Goal: Transaction & Acquisition: Purchase product/service

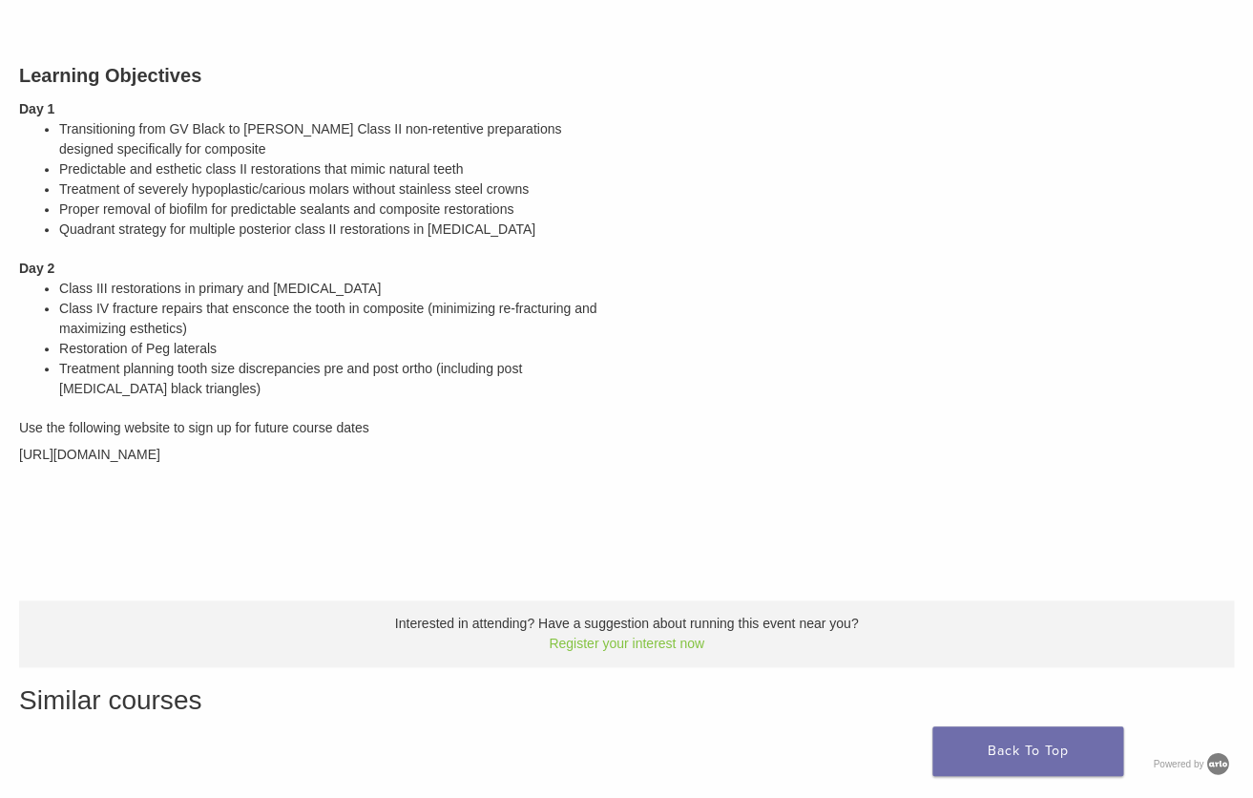
scroll to position [484, 0]
click at [160, 455] on span "https://bioclear.regfox.com/bioclear-pediatric-dentist" at bounding box center [89, 455] width 141 height 15
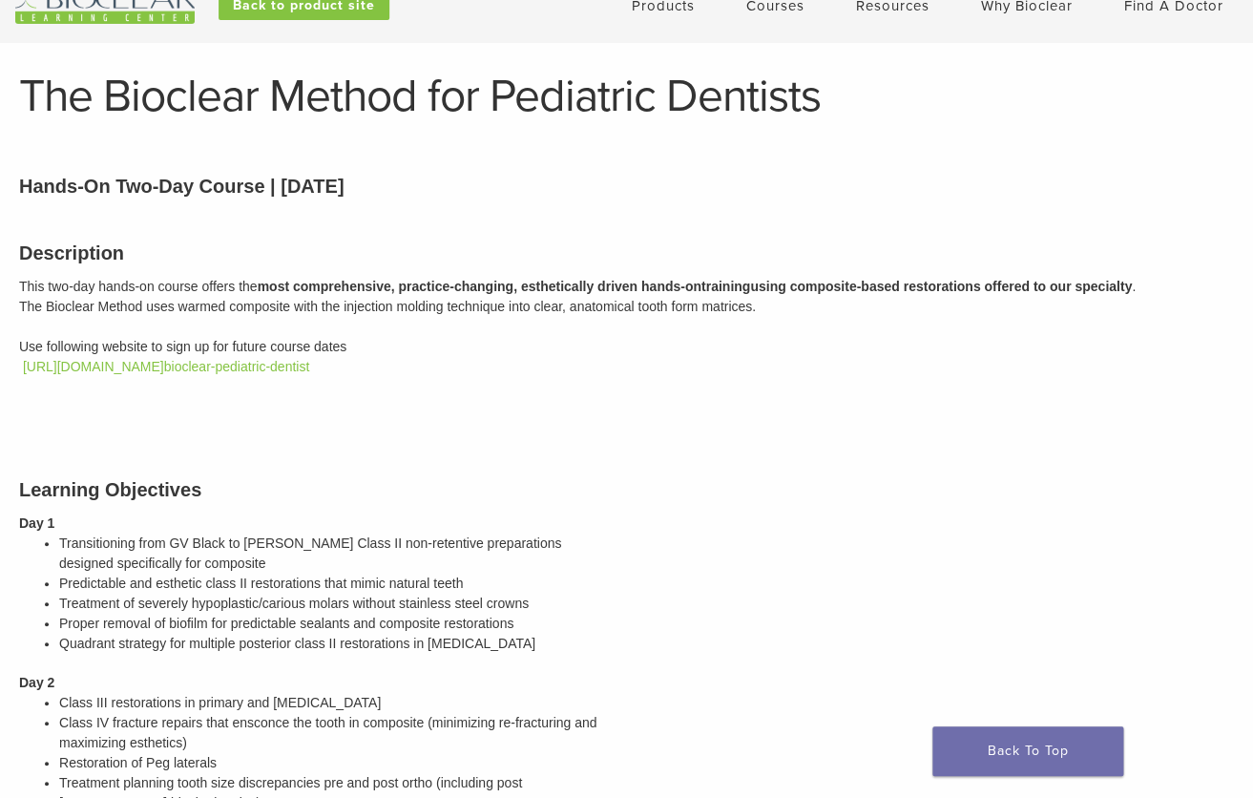
scroll to position [53, 0]
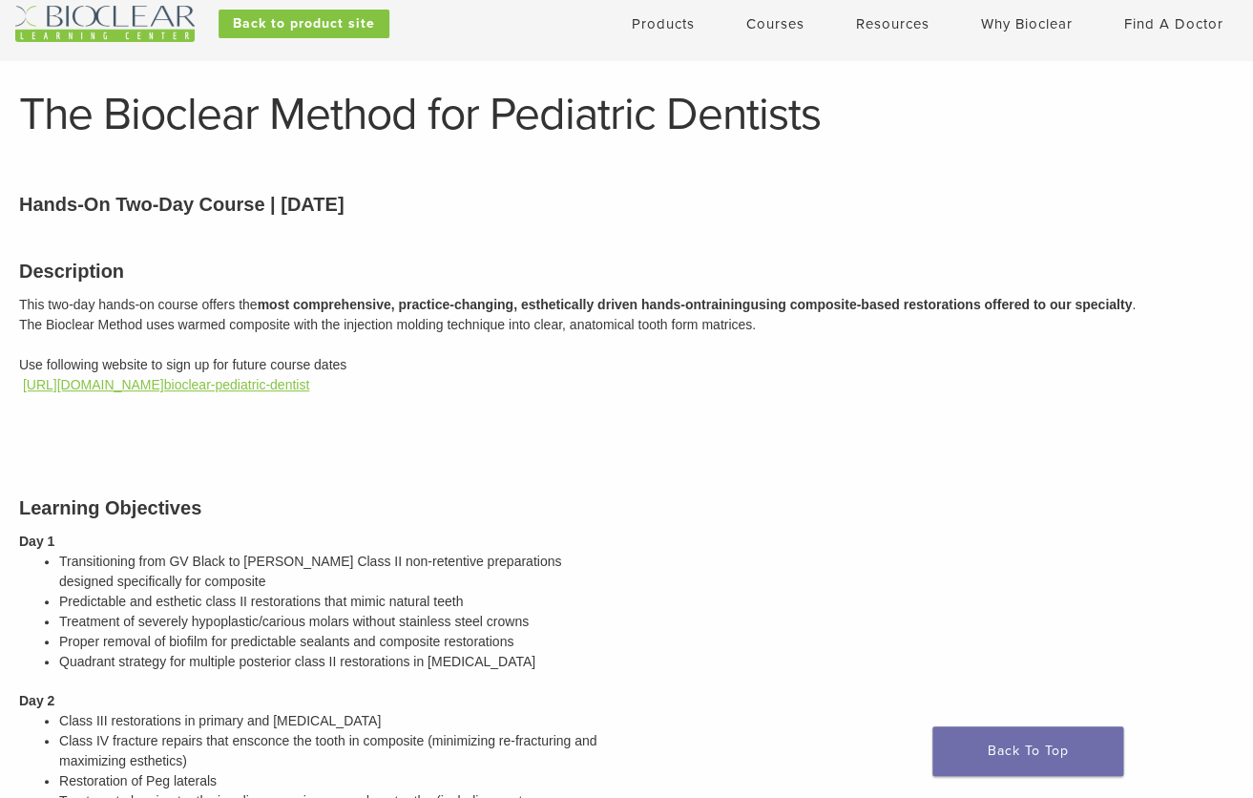
click at [307, 382] on link "https://bioclear.regfox.com/ bioclear-pediatric-dentist" at bounding box center [166, 384] width 286 height 15
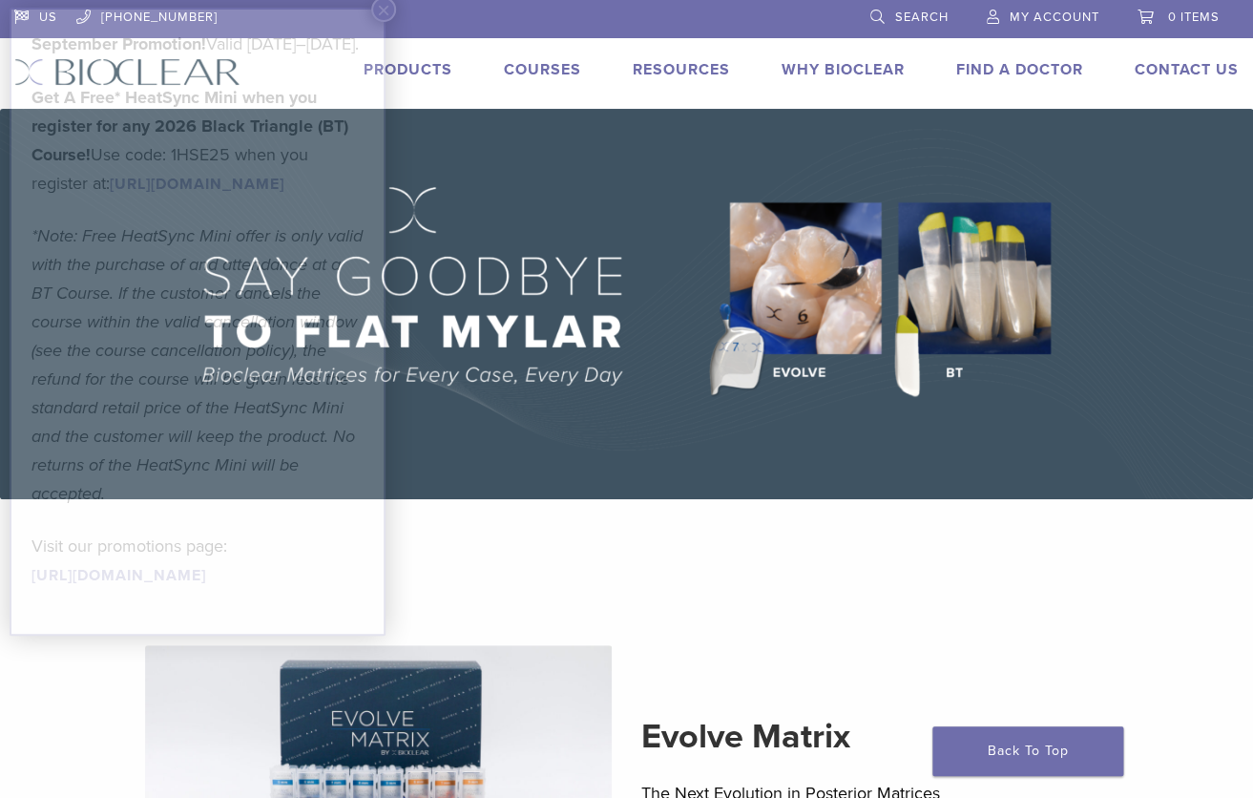
click at [412, 78] on link "Products" at bounding box center [408, 69] width 89 height 19
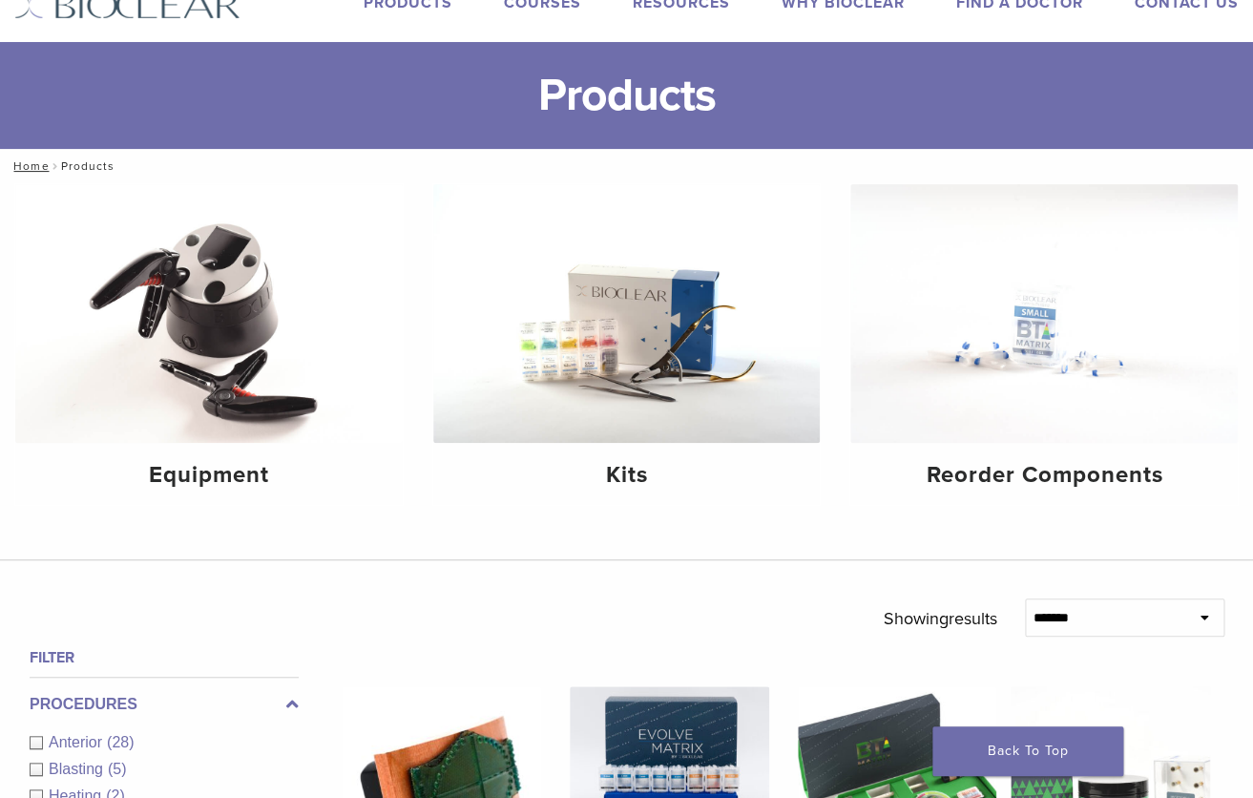
scroll to position [102, 0]
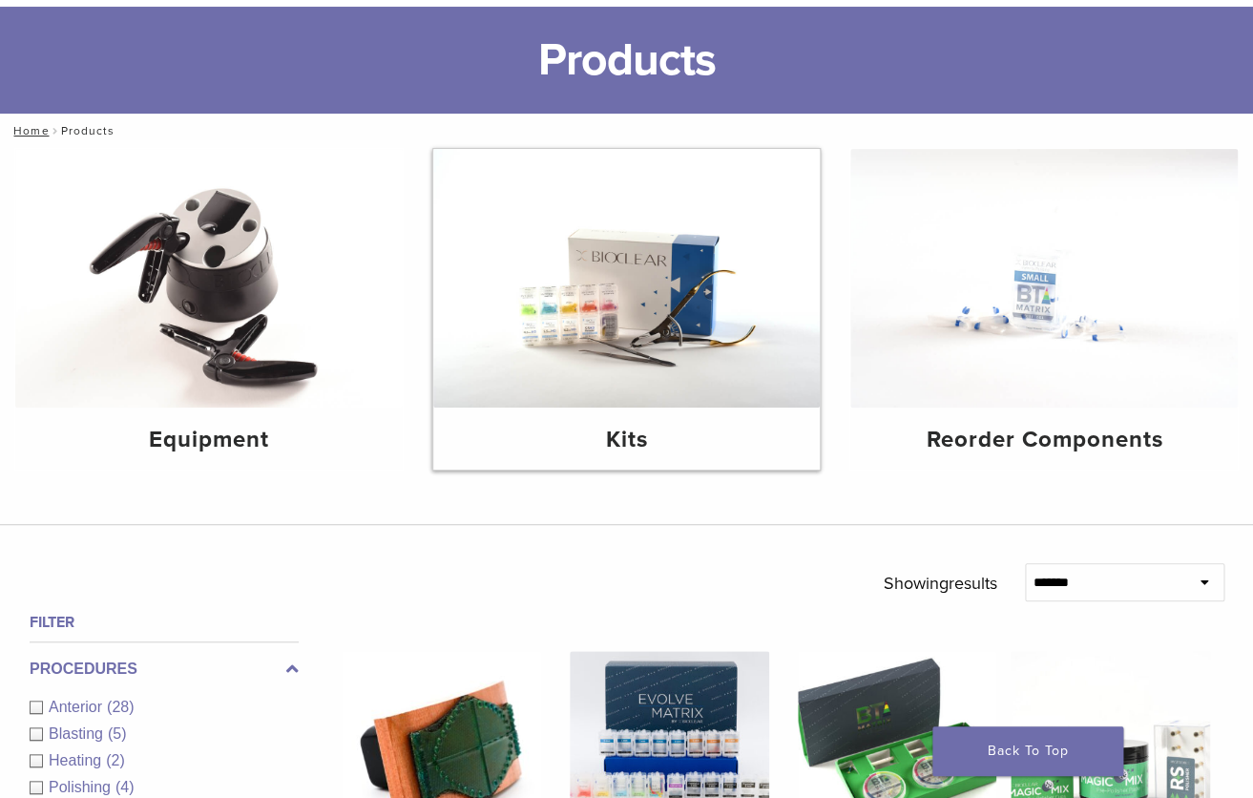
click at [642, 419] on div "Kits" at bounding box center [627, 439] width 388 height 62
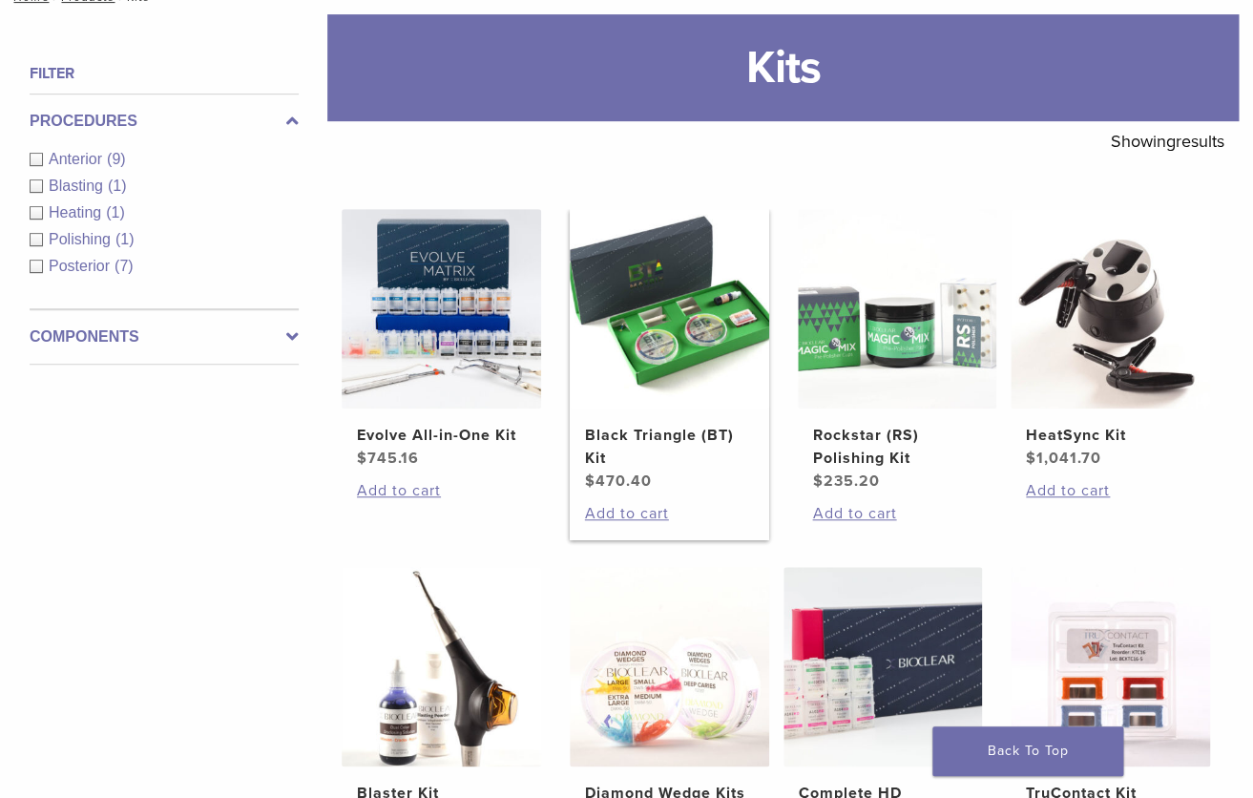
scroll to position [143, 0]
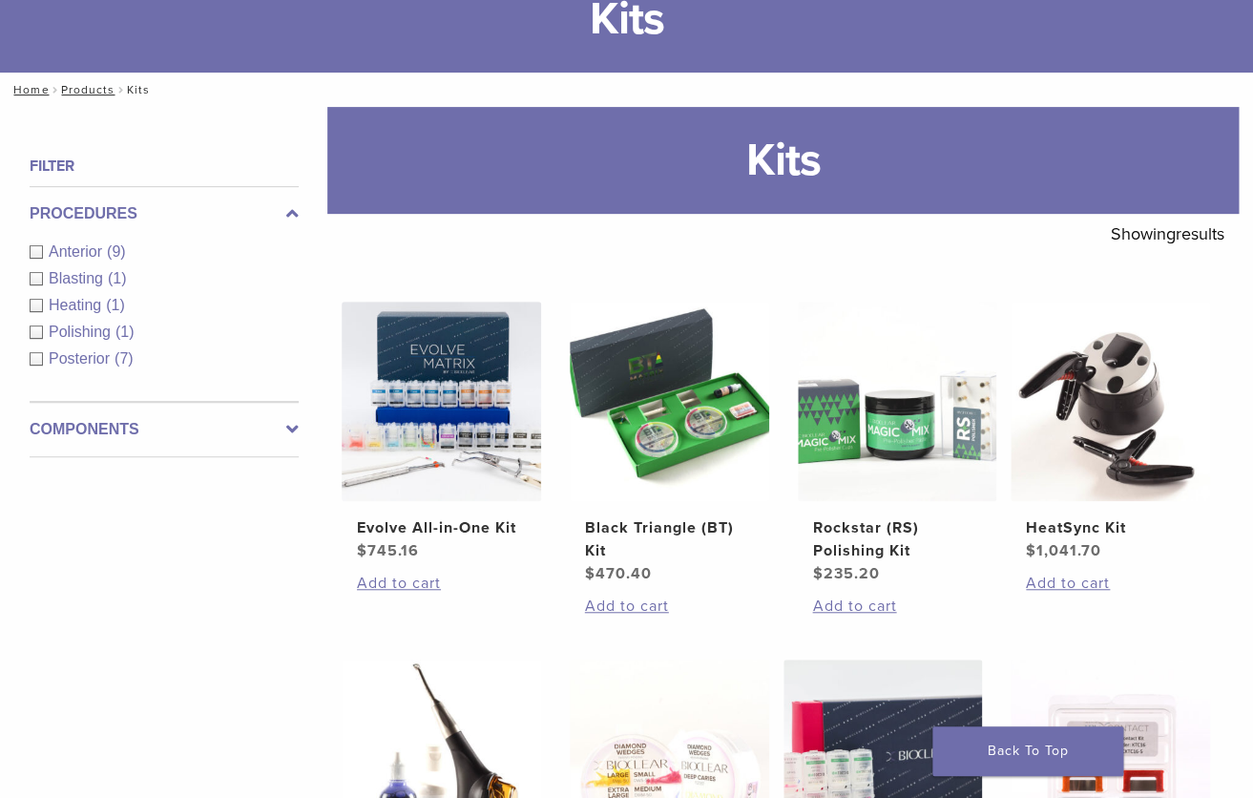
click at [40, 251] on div "Anterior (9)" at bounding box center [164, 252] width 269 height 23
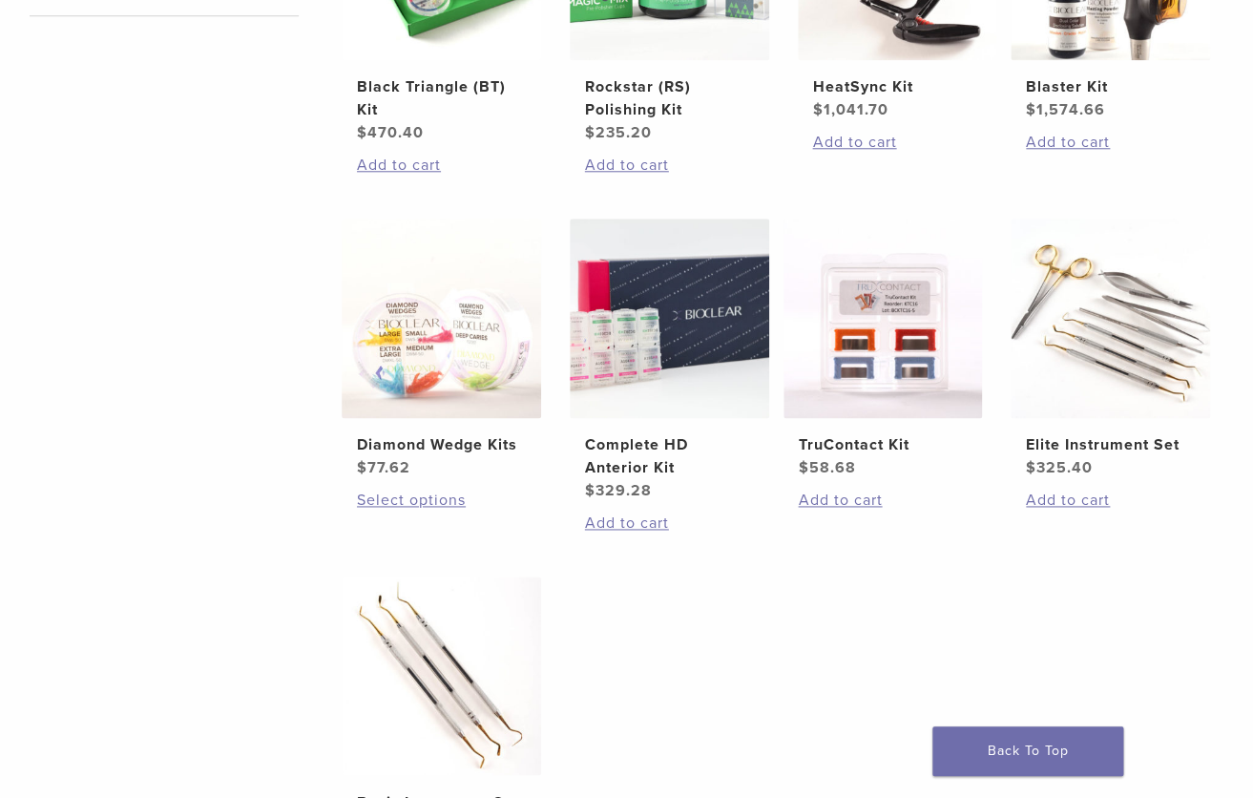
scroll to position [585, 0]
click at [608, 461] on h2 "Complete HD Anterior Kit" at bounding box center [669, 455] width 169 height 46
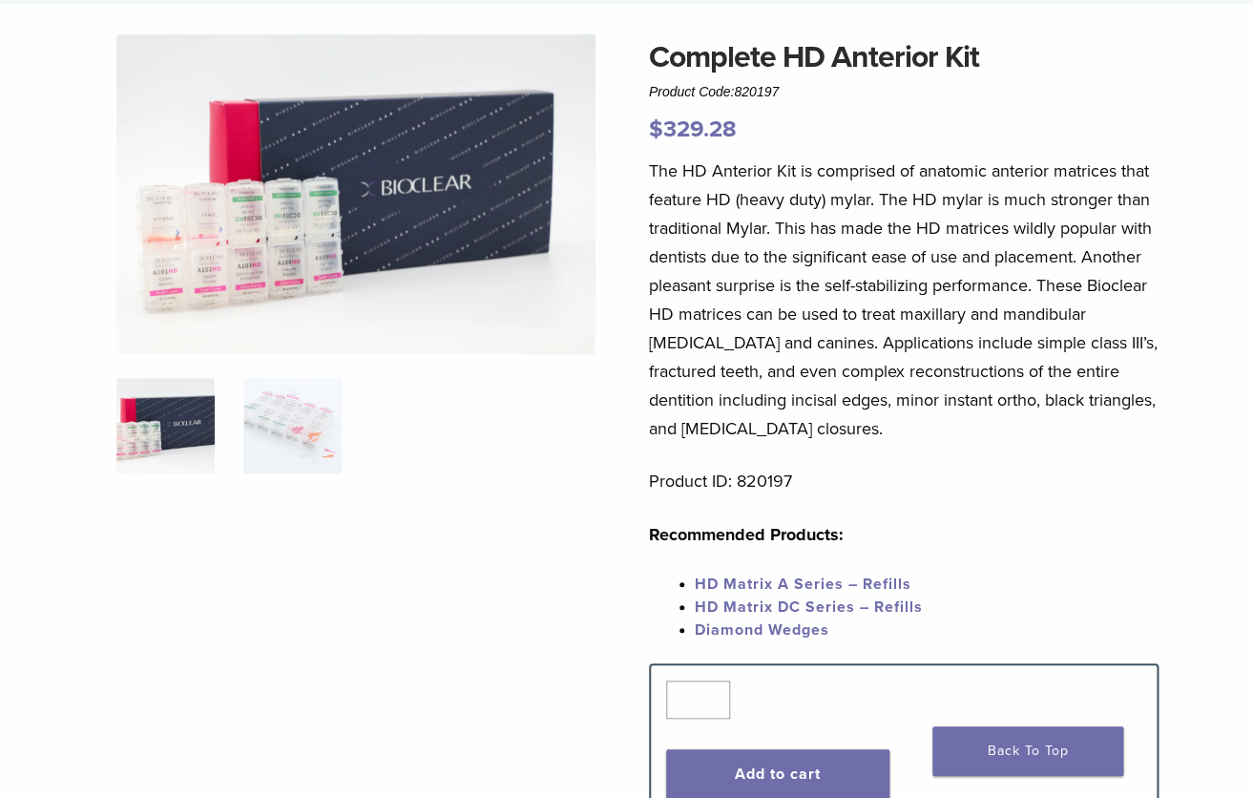
scroll to position [19, 0]
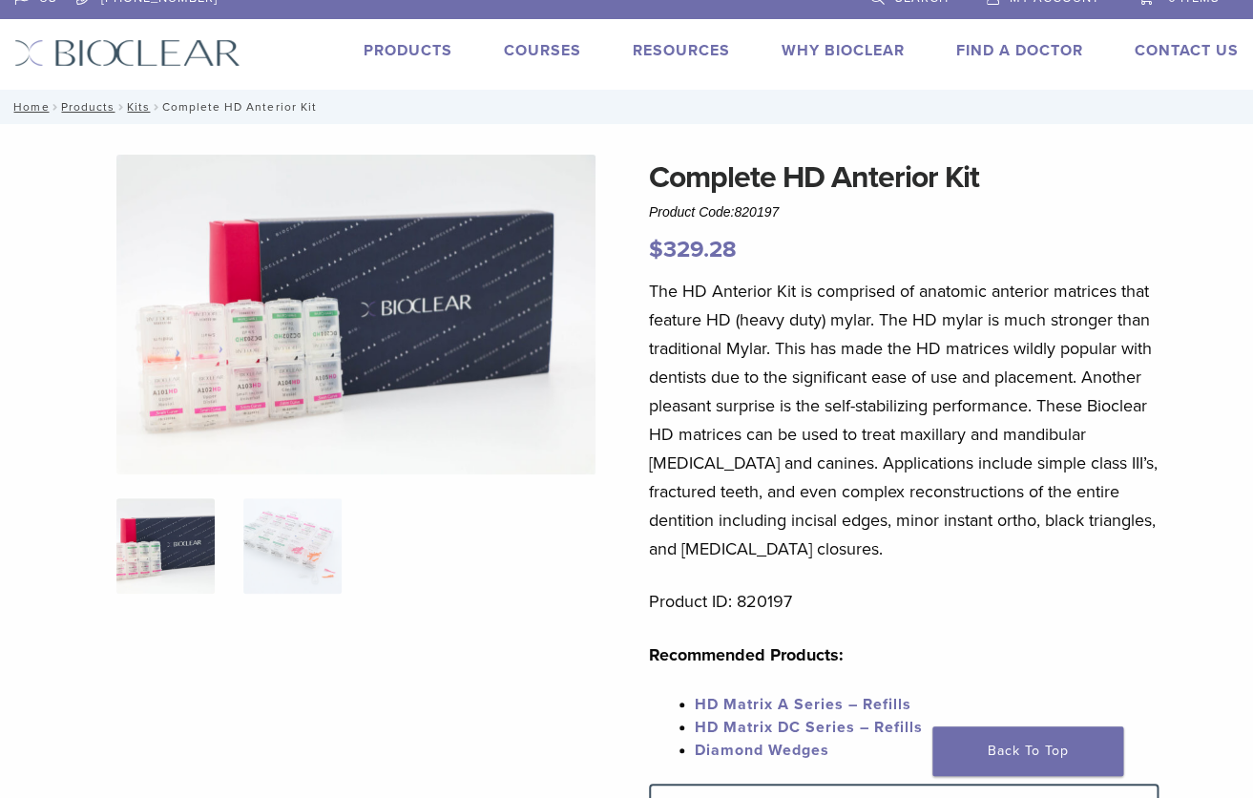
click at [281, 356] on img at bounding box center [355, 315] width 479 height 320
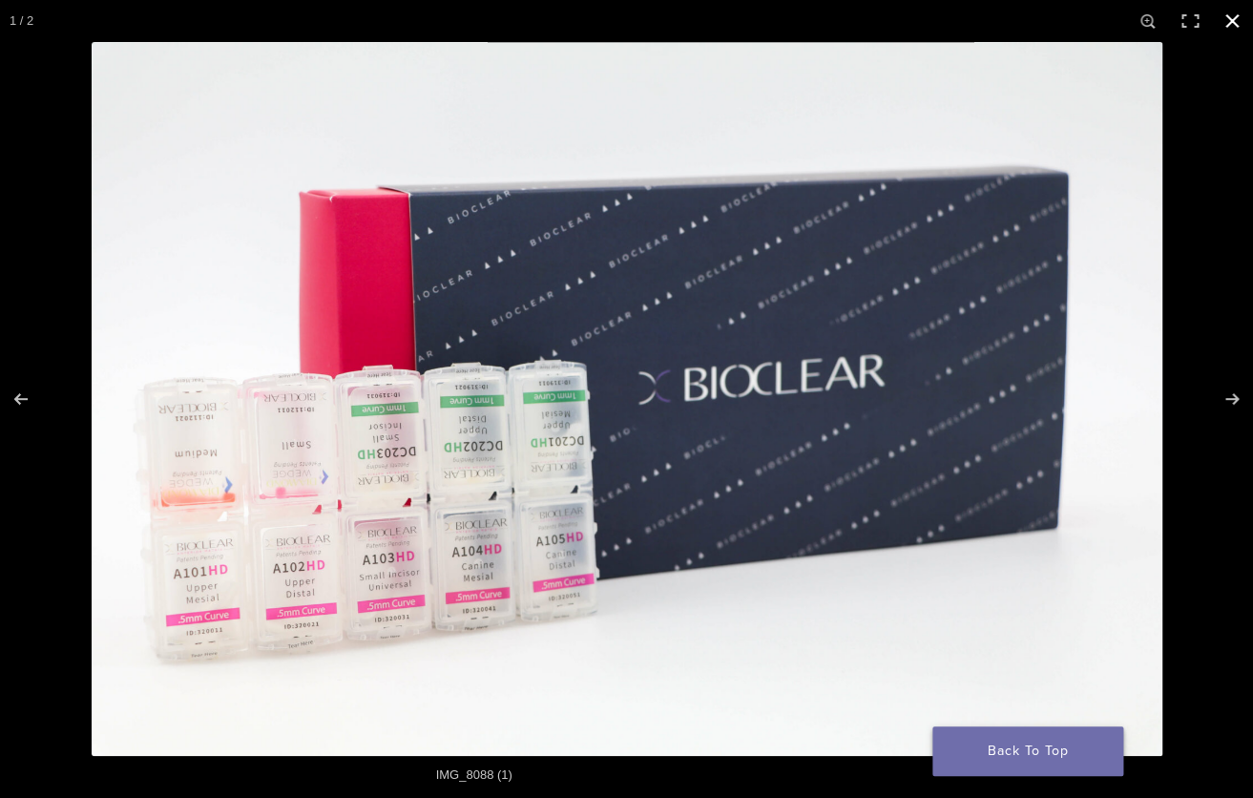
click at [984, 754] on link "Back To Top" at bounding box center [1028, 751] width 191 height 50
click at [1227, 24] on button "Close (Esc)" at bounding box center [1232, 21] width 42 height 42
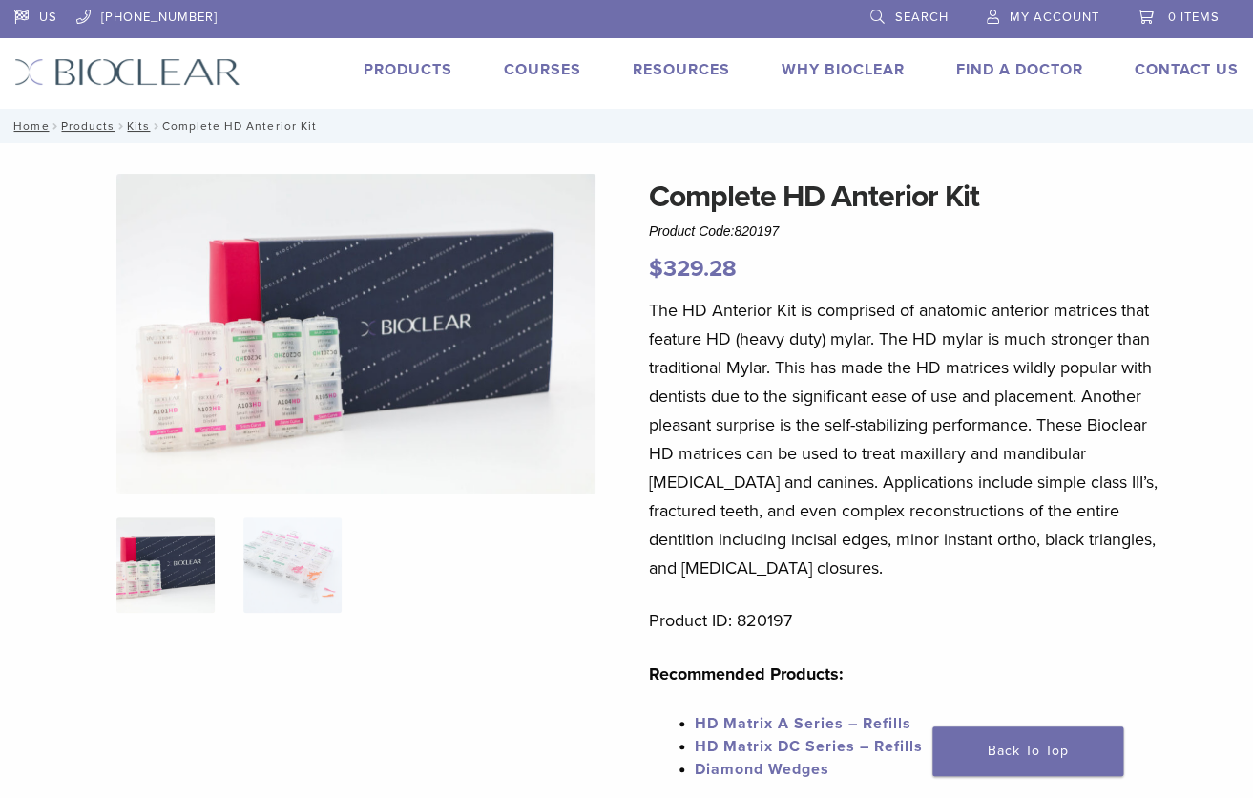
click at [408, 68] on link "Products" at bounding box center [408, 69] width 89 height 19
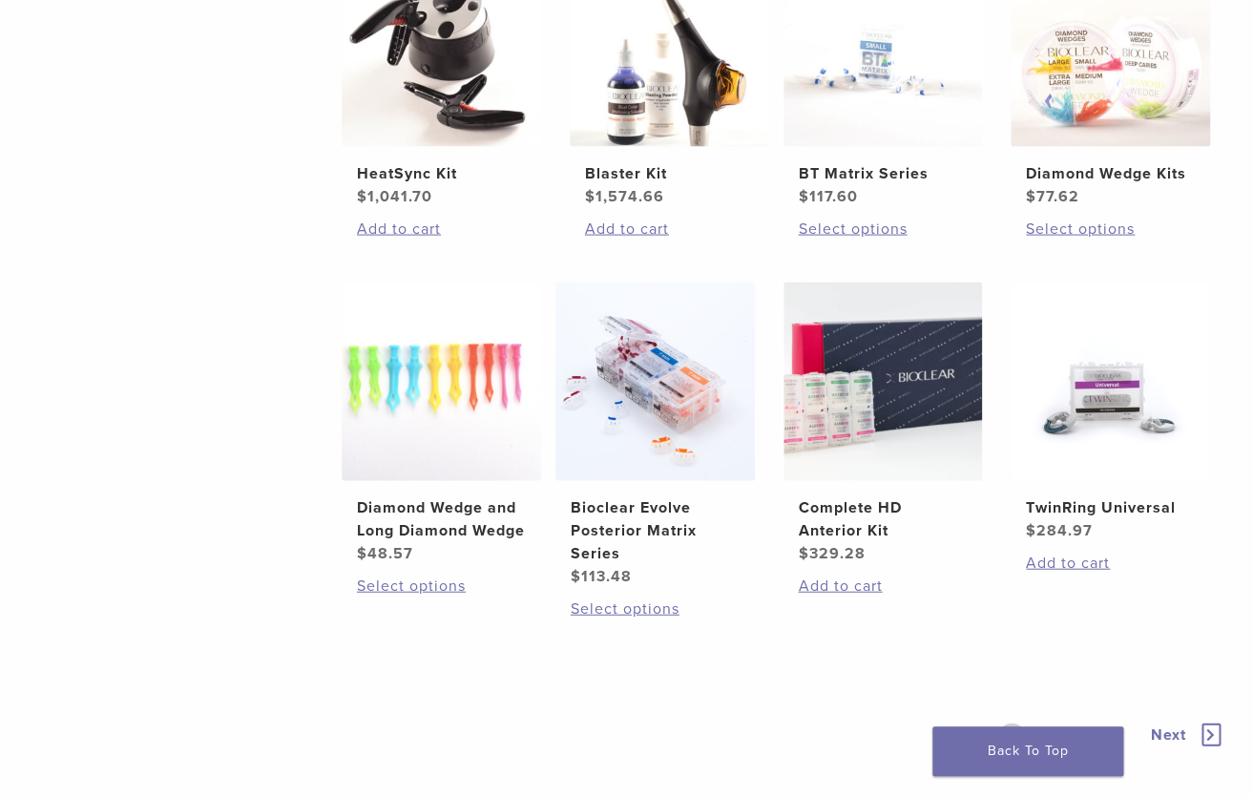
scroll to position [1153, 0]
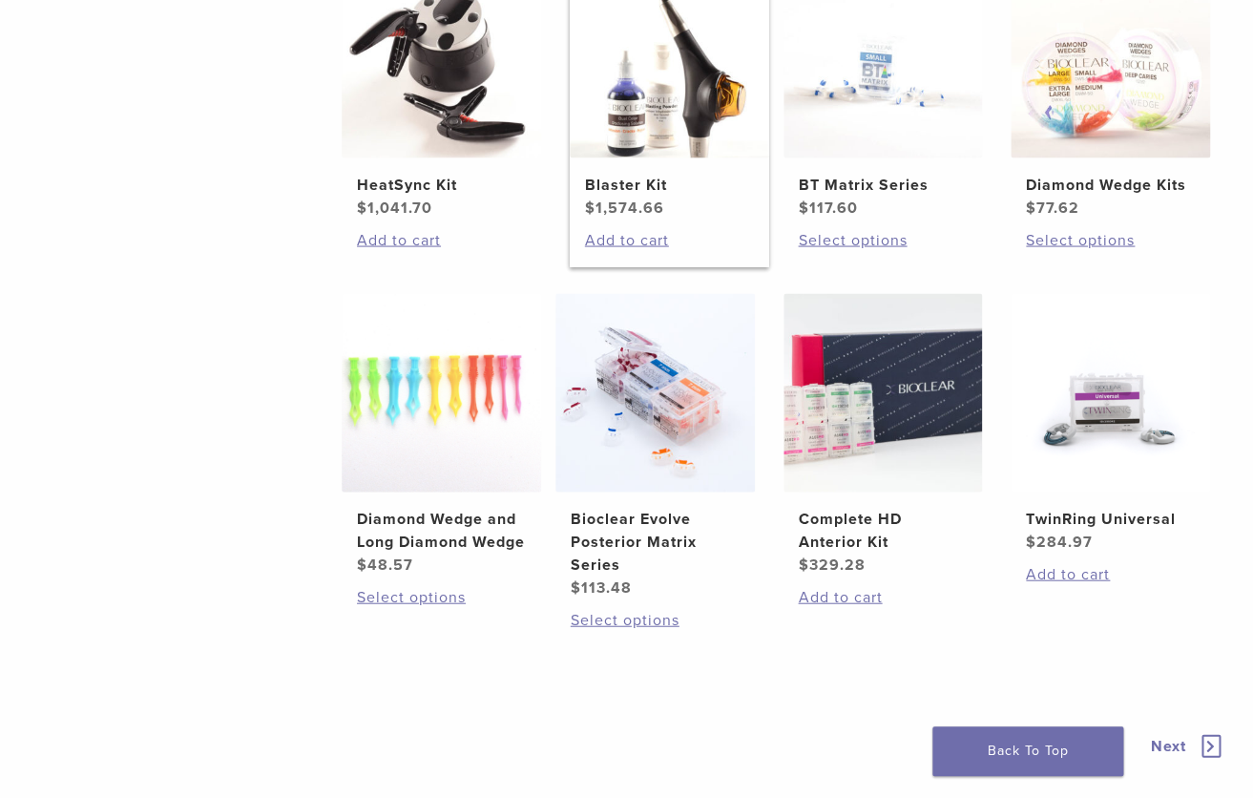
click at [618, 185] on h2 "Blaster Kit" at bounding box center [669, 184] width 169 height 23
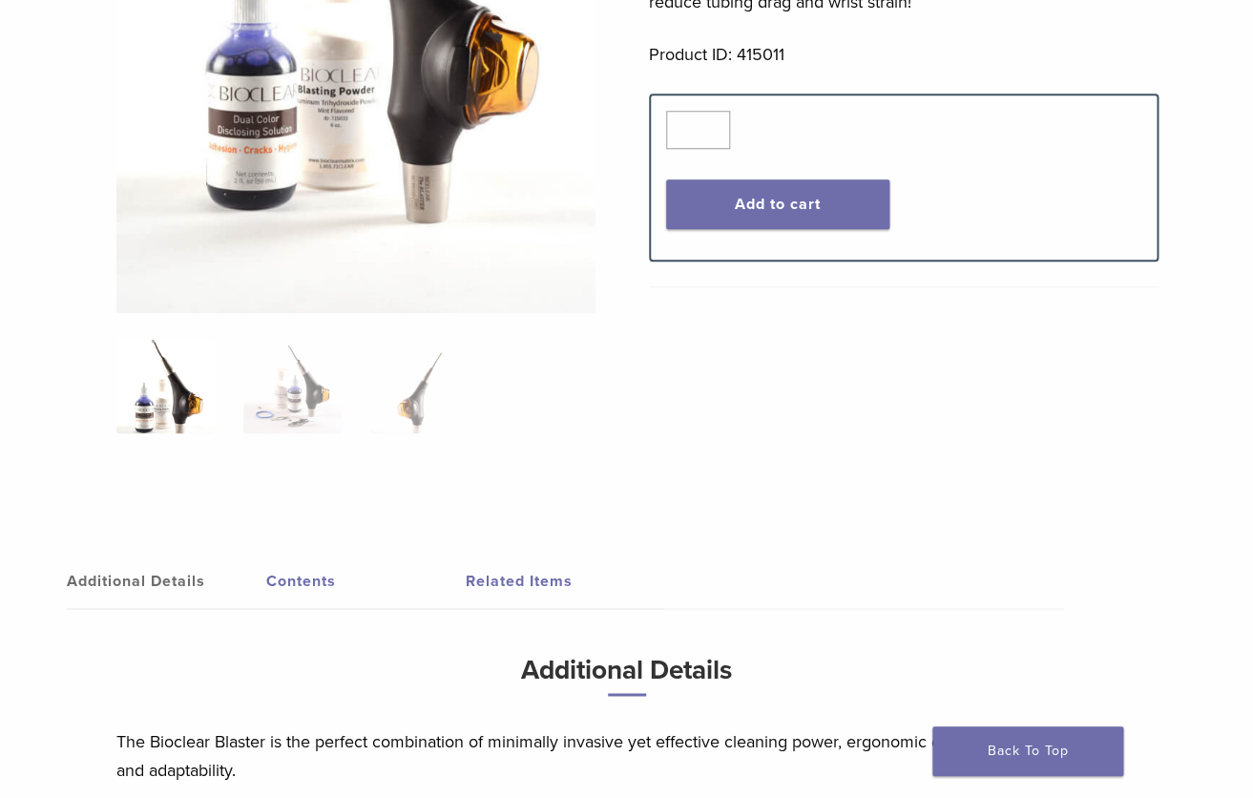
scroll to position [534, 0]
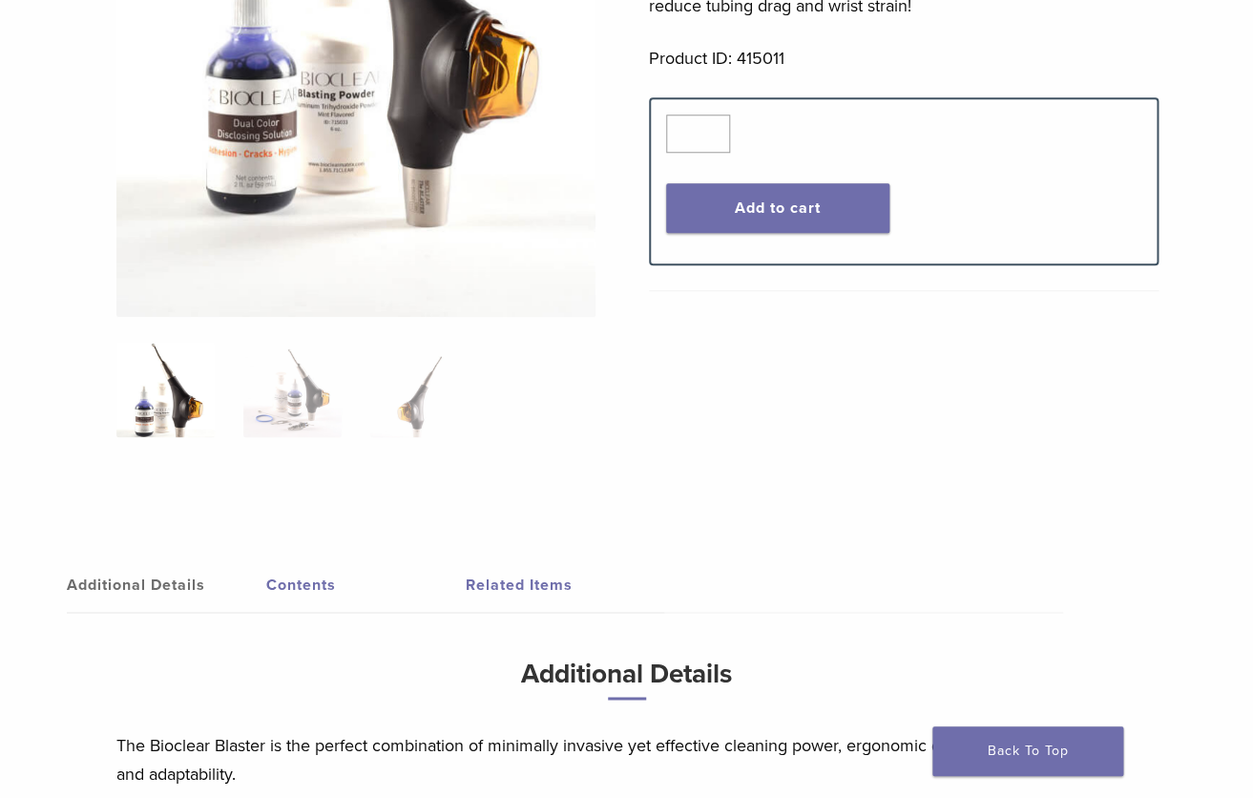
click at [302, 580] on link "Contents" at bounding box center [366, 584] width 200 height 53
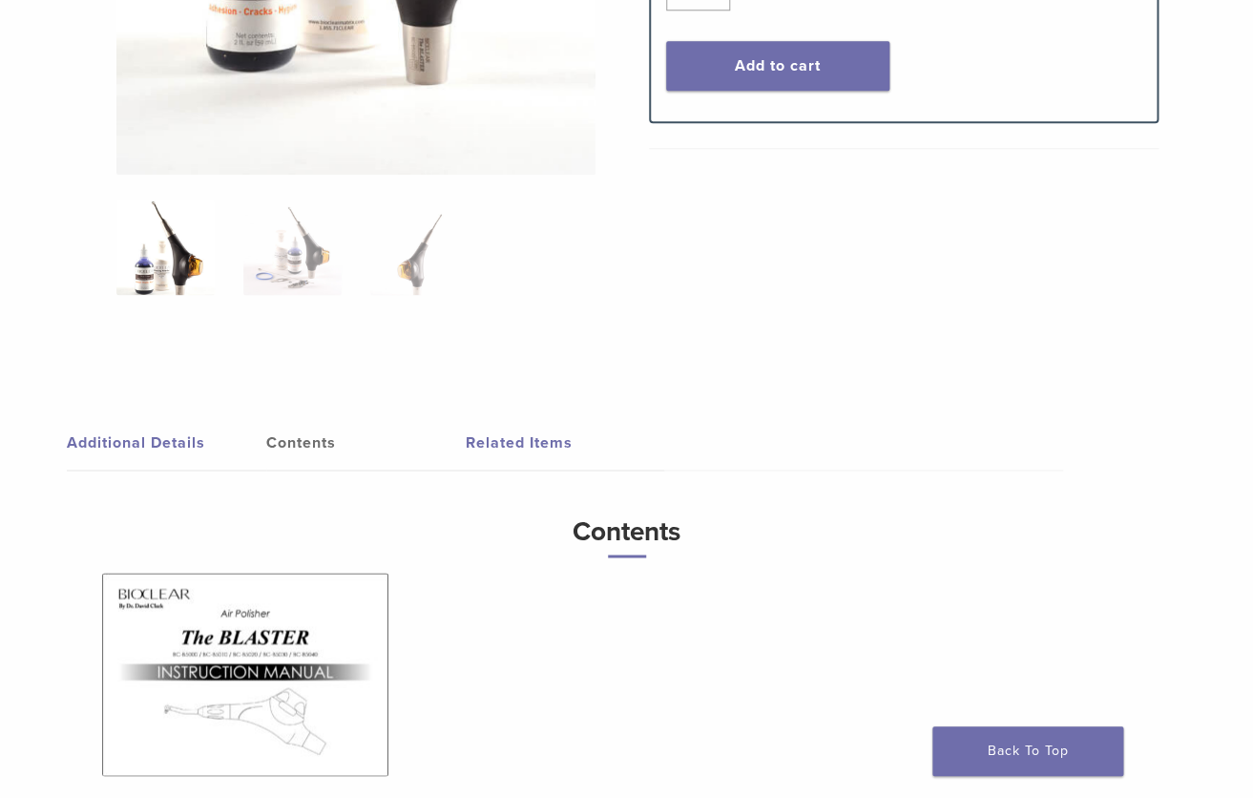
scroll to position [872, 0]
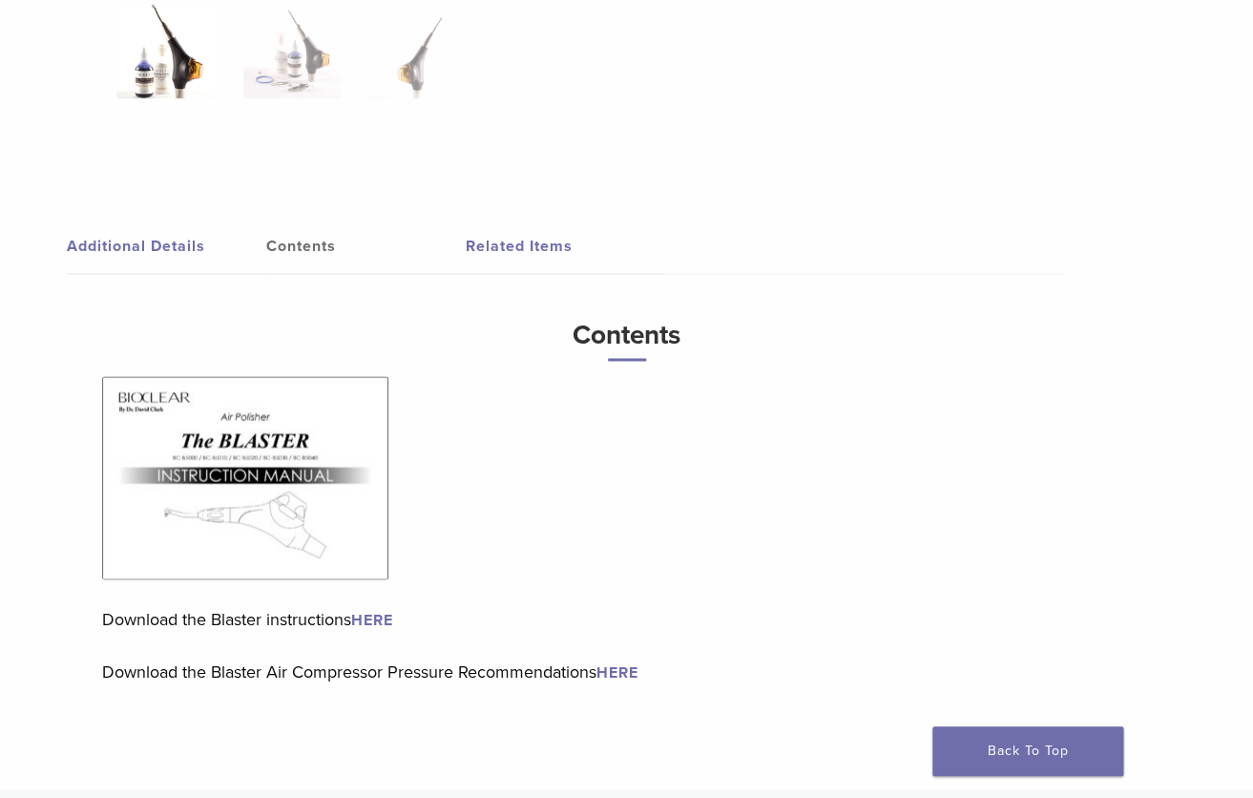
click at [377, 619] on link "HERE" at bounding box center [372, 619] width 42 height 19
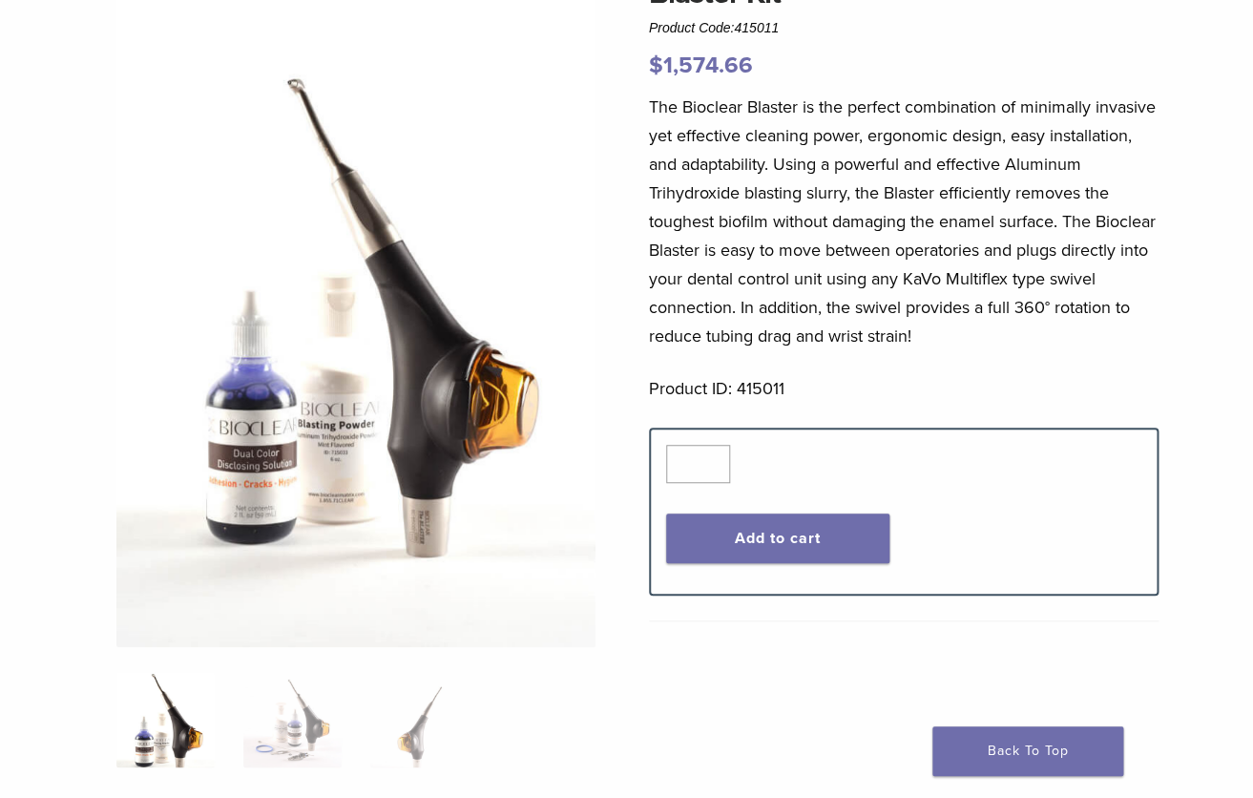
scroll to position [0, 0]
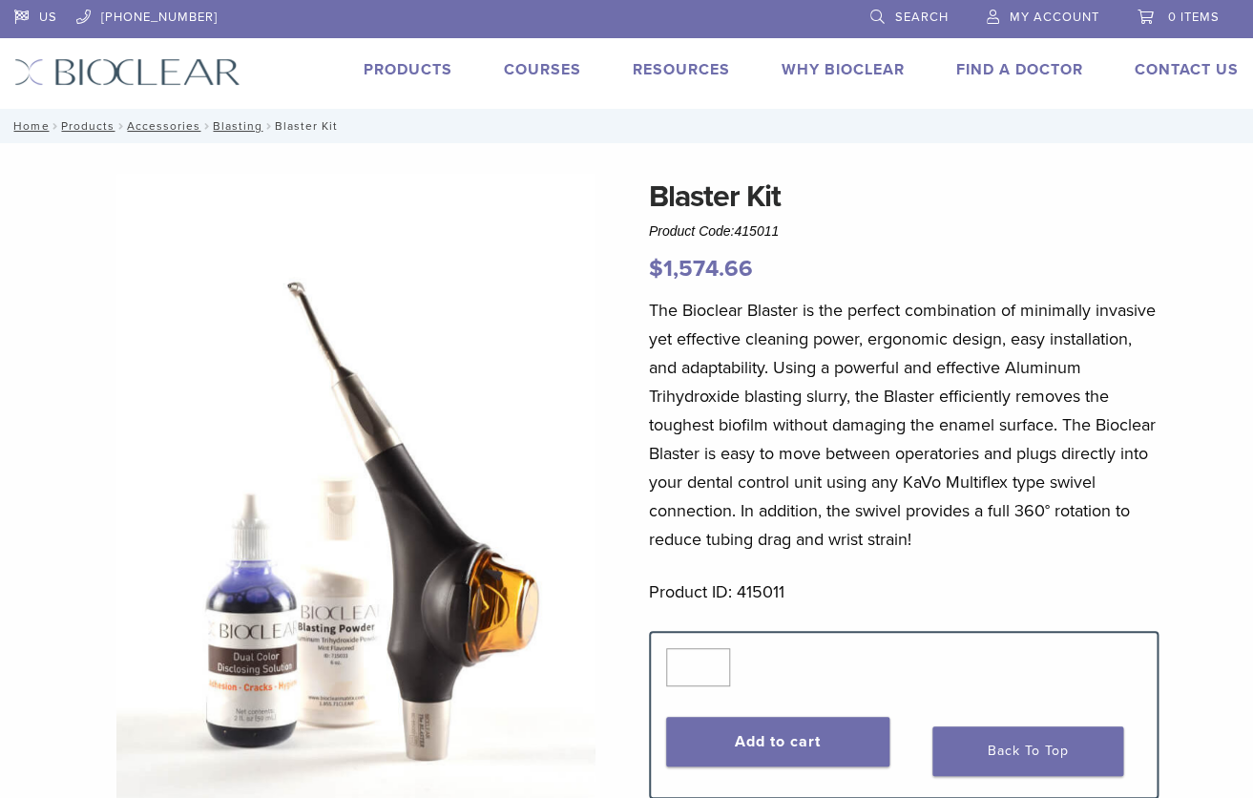
click at [410, 67] on link "Products" at bounding box center [408, 69] width 89 height 19
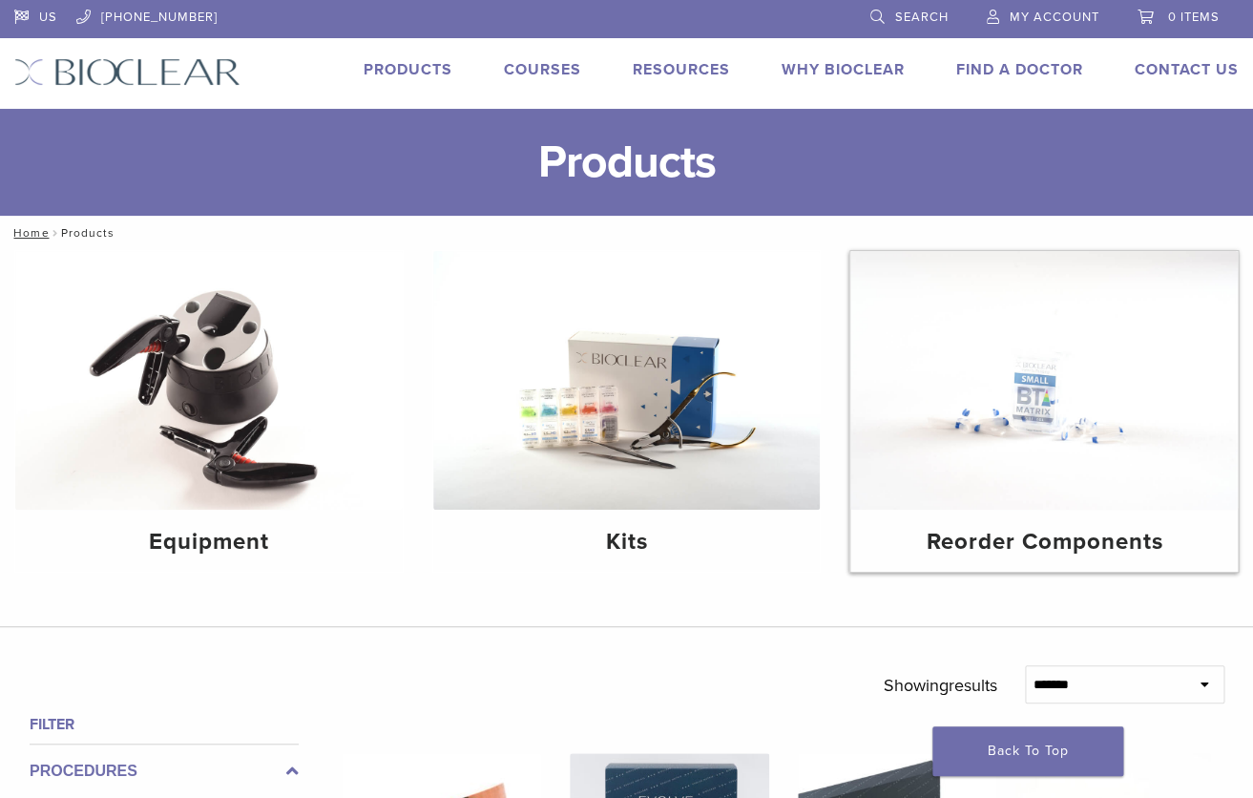
click at [996, 526] on h4 "Reorder Components" at bounding box center [1044, 542] width 357 height 34
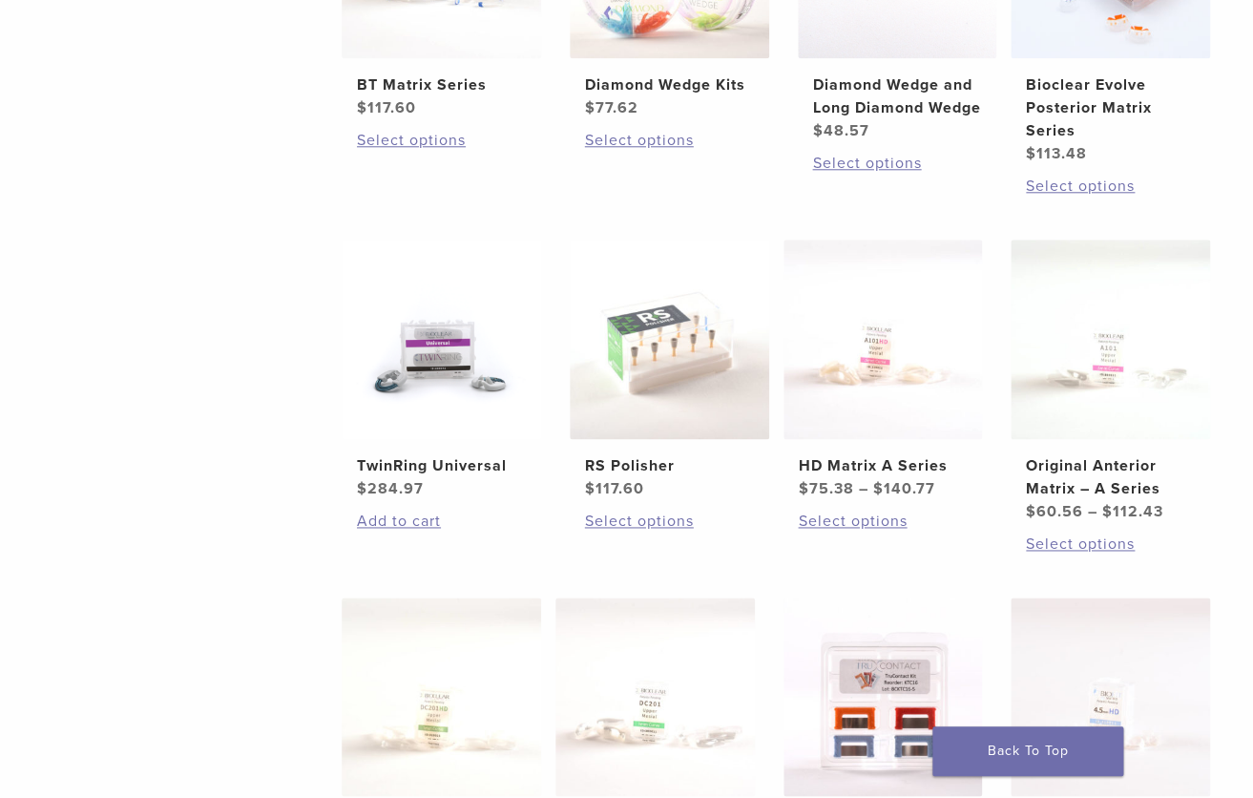
scroll to position [589, 0]
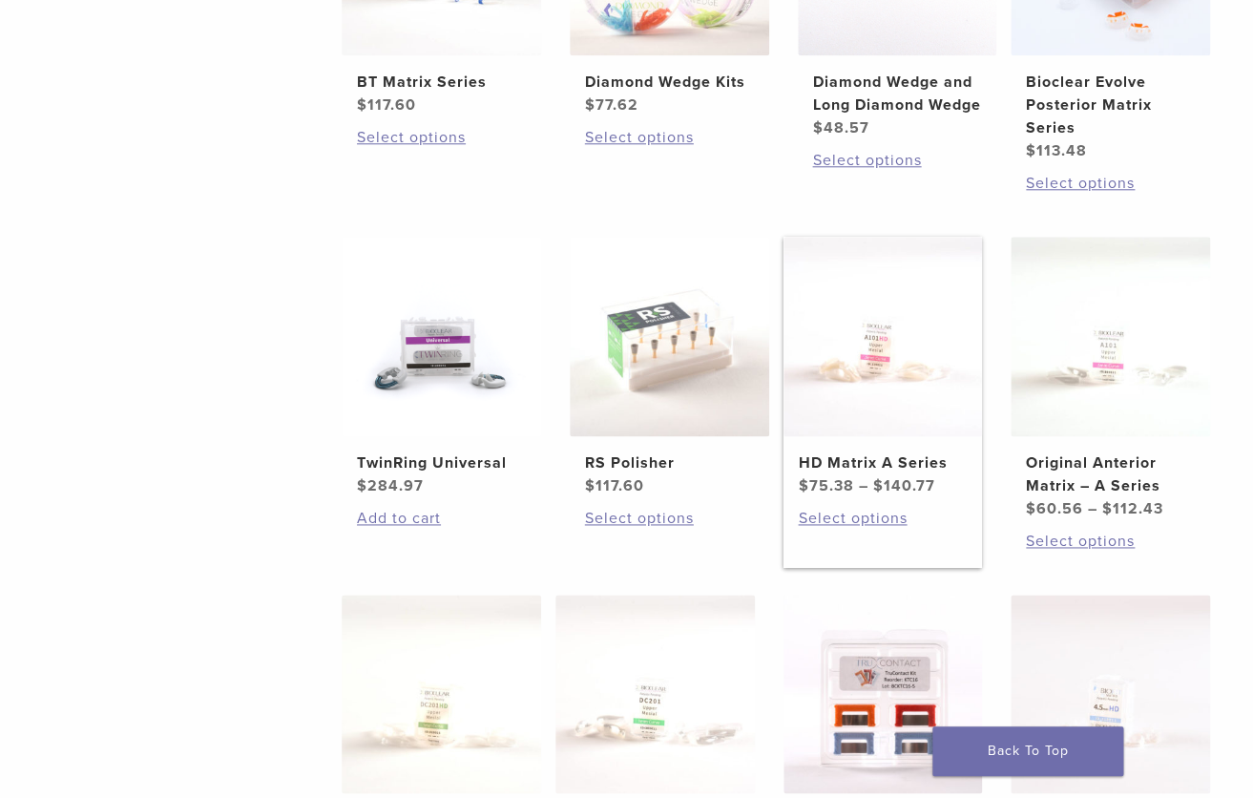
click at [958, 452] on h2 "HD Matrix A Series" at bounding box center [882, 463] width 169 height 23
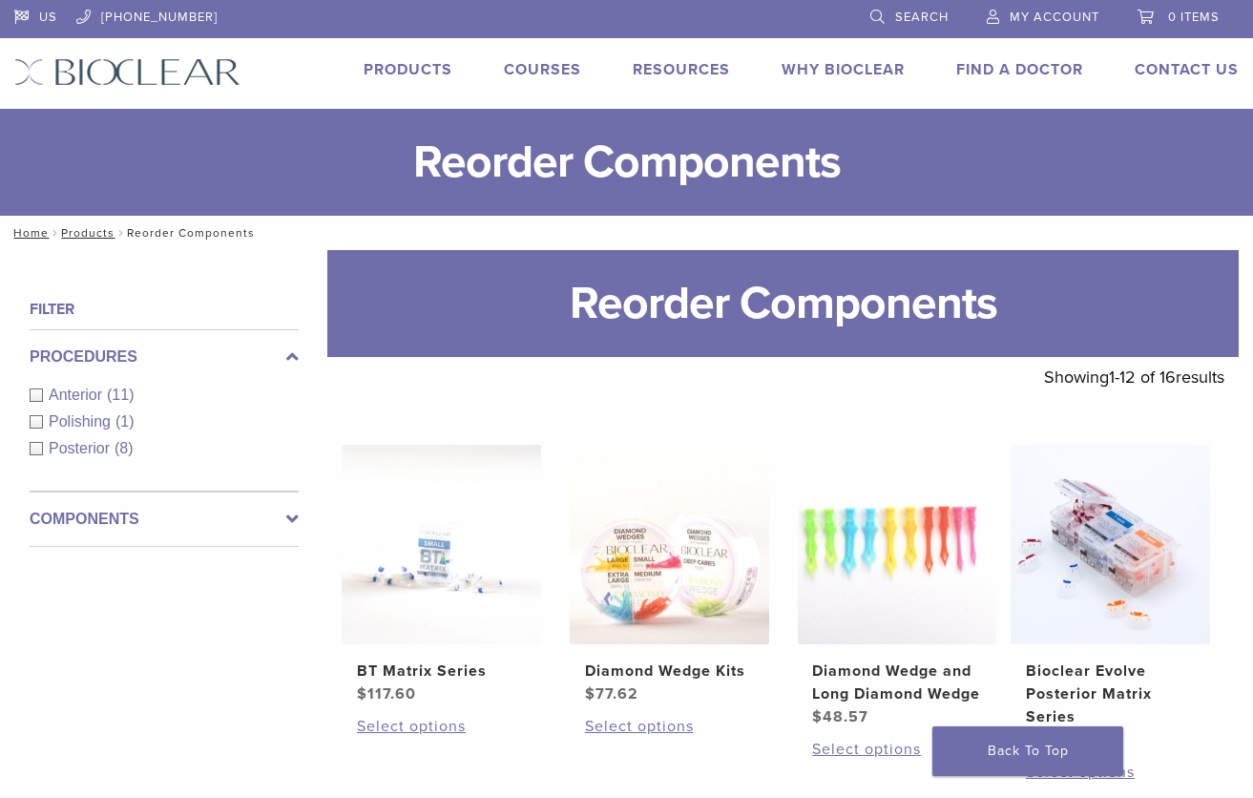
scroll to position [589, 0]
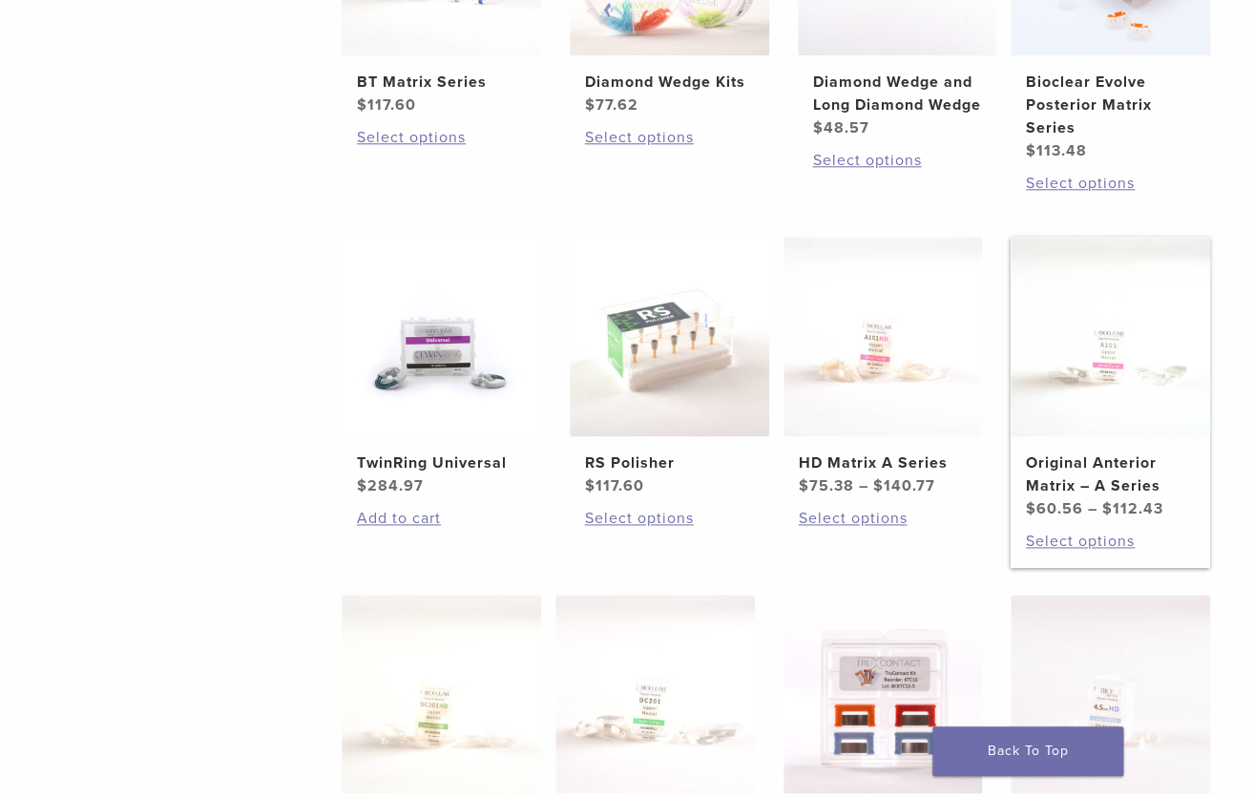
click at [1068, 469] on h2 "Original Anterior Matrix – A Series" at bounding box center [1110, 475] width 169 height 46
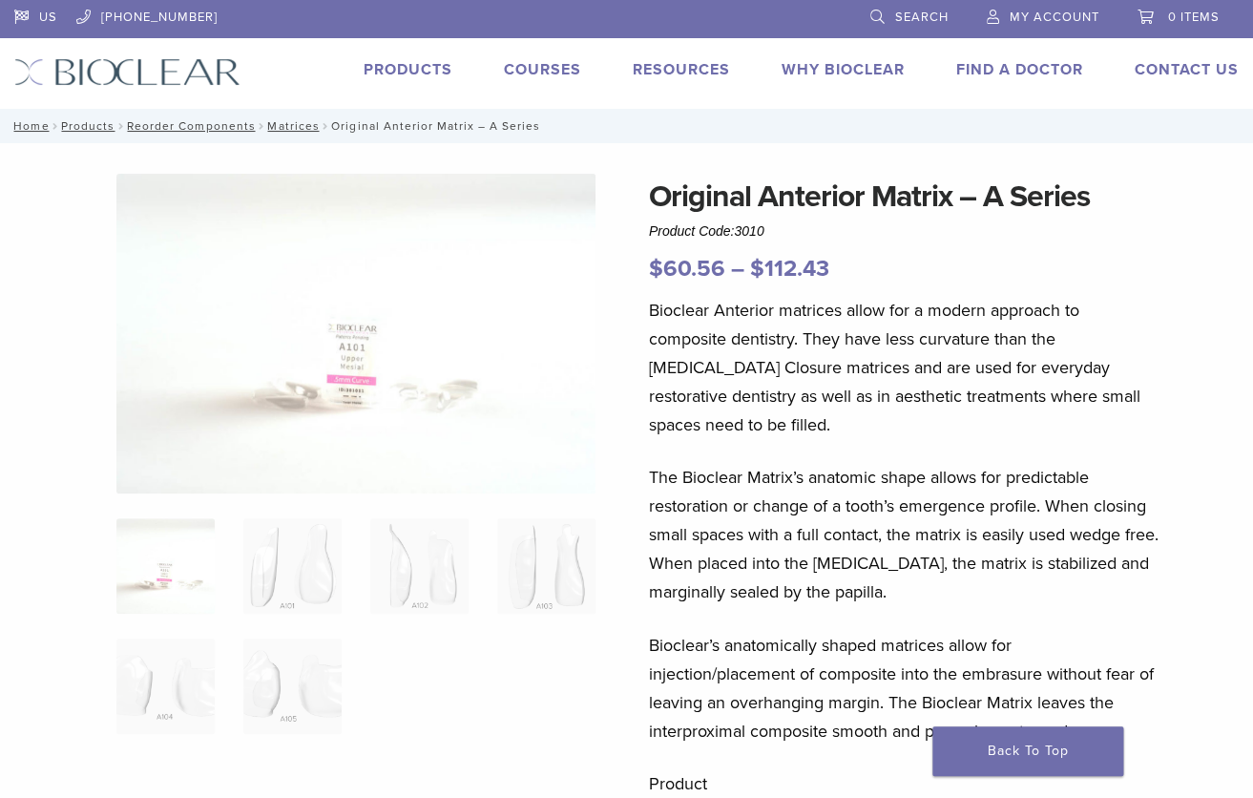
click at [411, 68] on link "Products" at bounding box center [408, 69] width 89 height 19
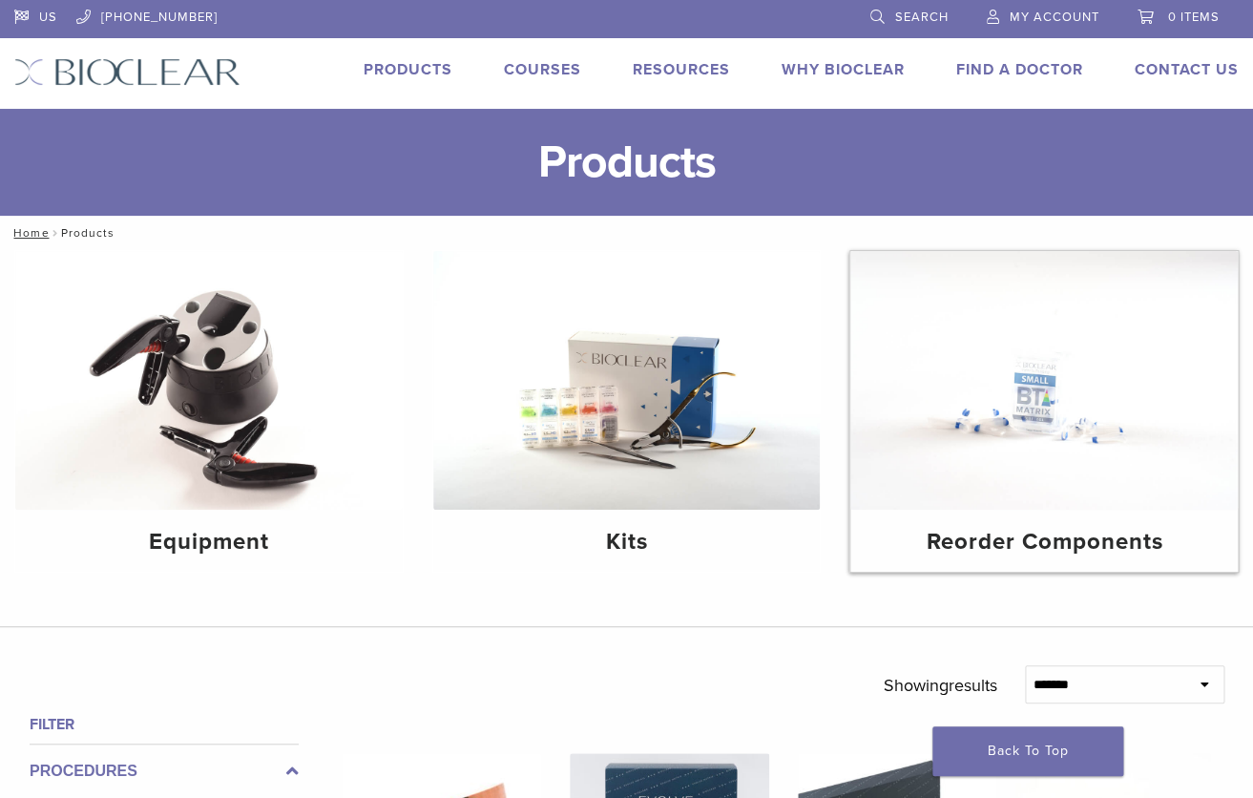
click at [936, 480] on img at bounding box center [1045, 380] width 388 height 259
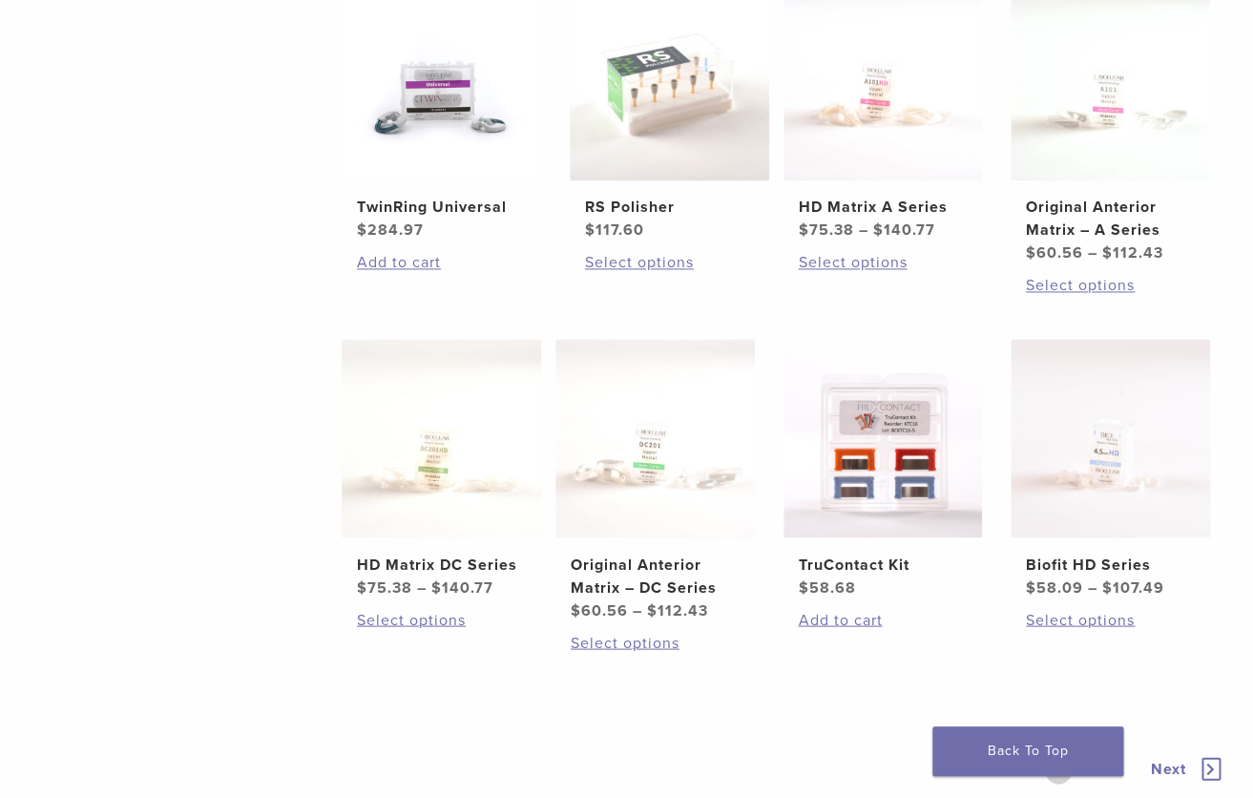
scroll to position [848, 0]
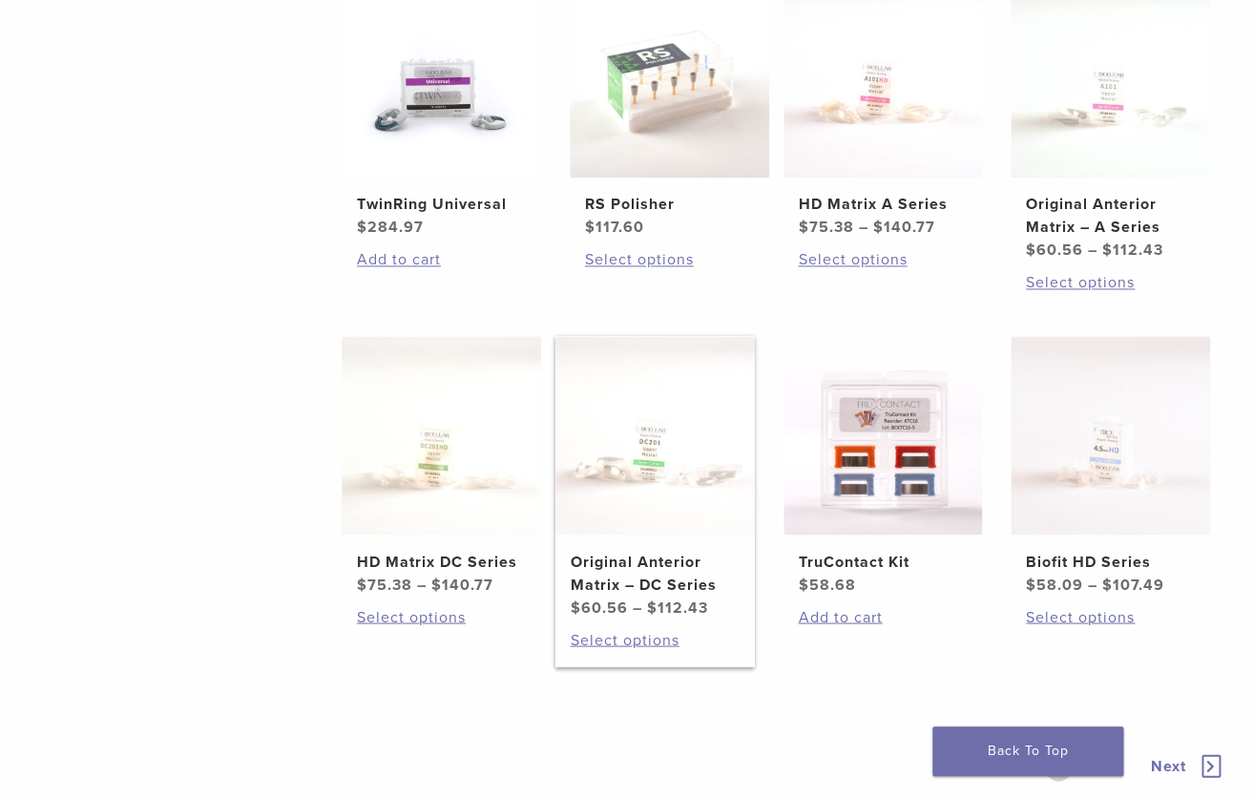
click at [599, 459] on img at bounding box center [656, 436] width 200 height 200
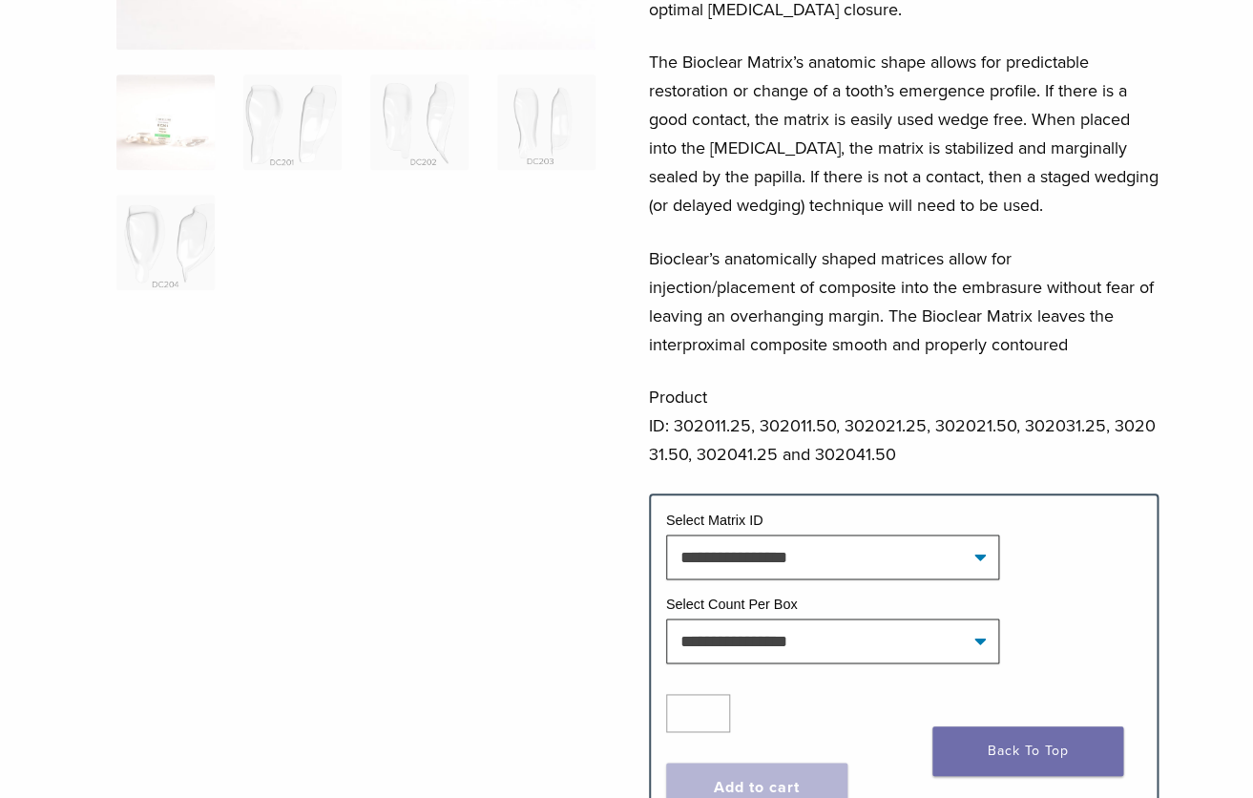
scroll to position [446, 0]
